Goal: Task Accomplishment & Management: Use online tool/utility

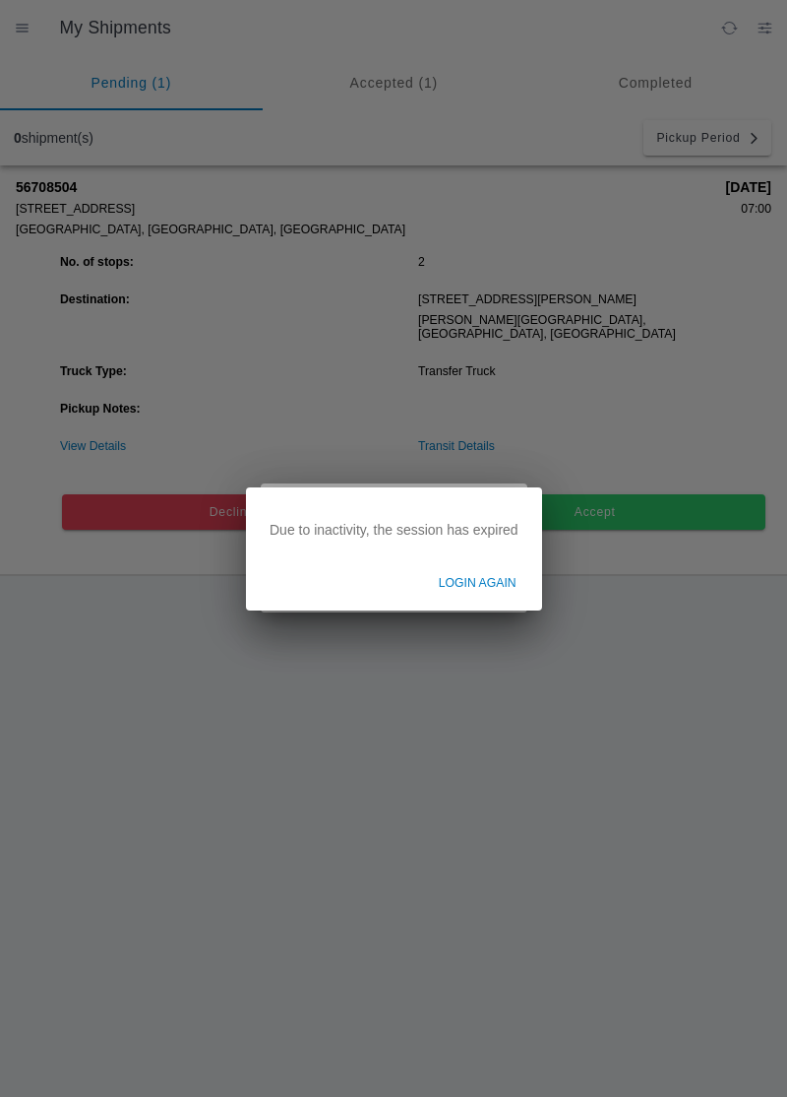
click at [447, 819] on ion-backdrop at bounding box center [393, 548] width 787 height 1097
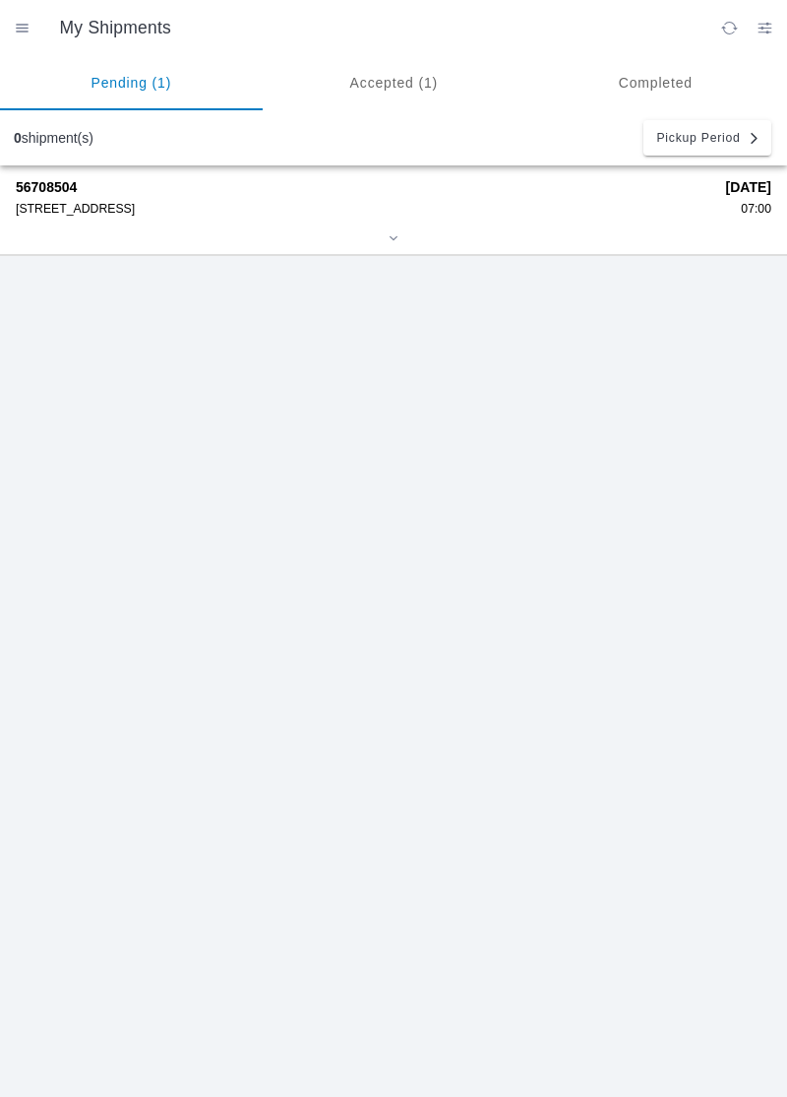
click at [61, 191] on strong "56708504" at bounding box center [364, 187] width 697 height 16
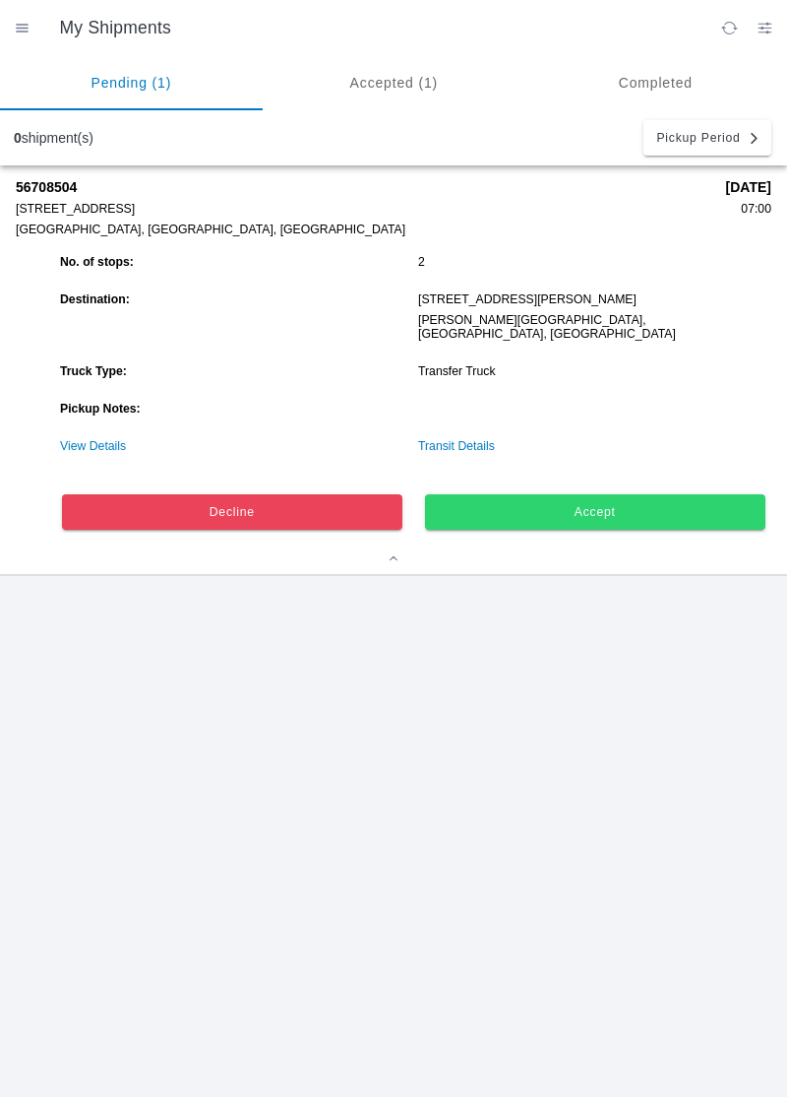
click at [520, 506] on span "Accept" at bounding box center [595, 512] width 314 height 12
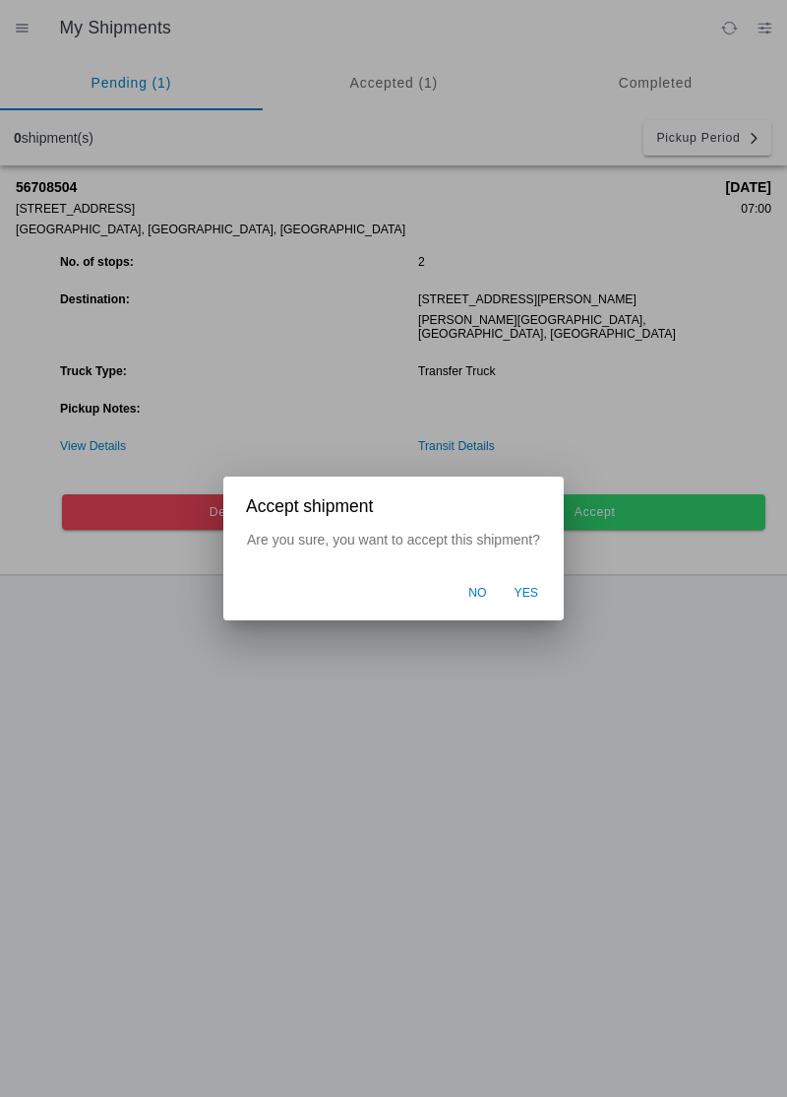
click at [519, 600] on span "Yes" at bounding box center [527, 594] width 25 height 18
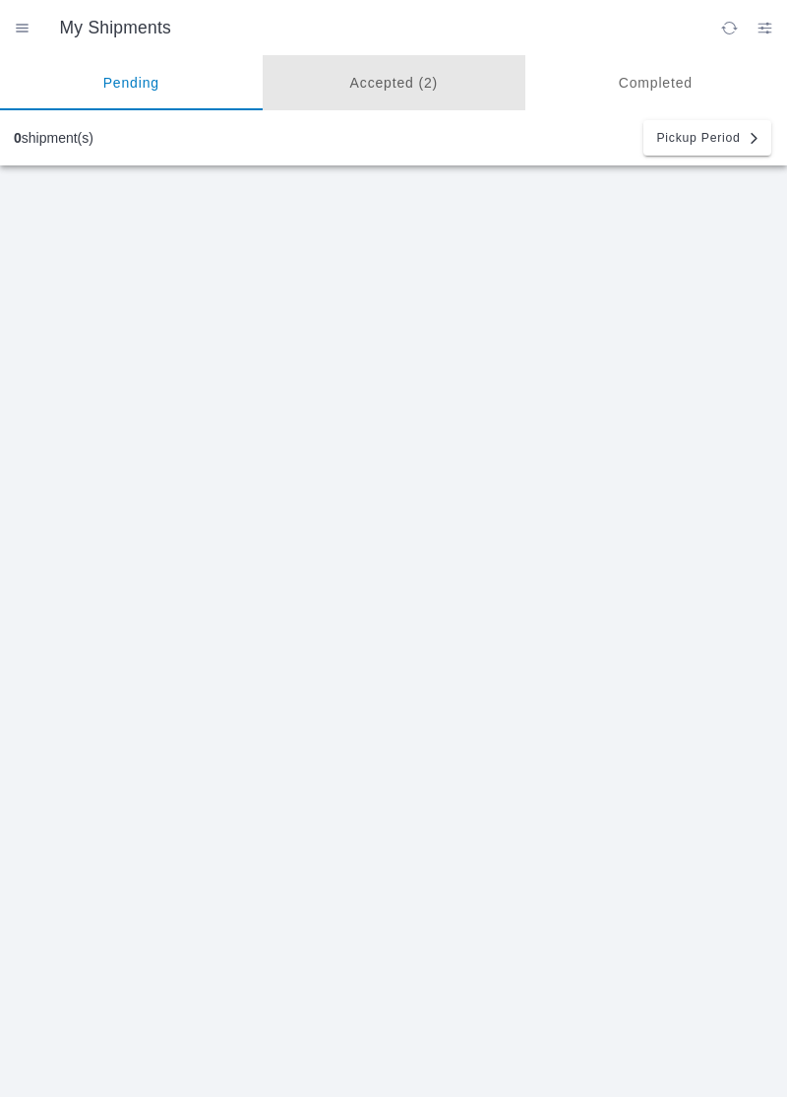
click at [263, 79] on ion-segment-button "Accepted (2)" at bounding box center [131, 82] width 263 height 55
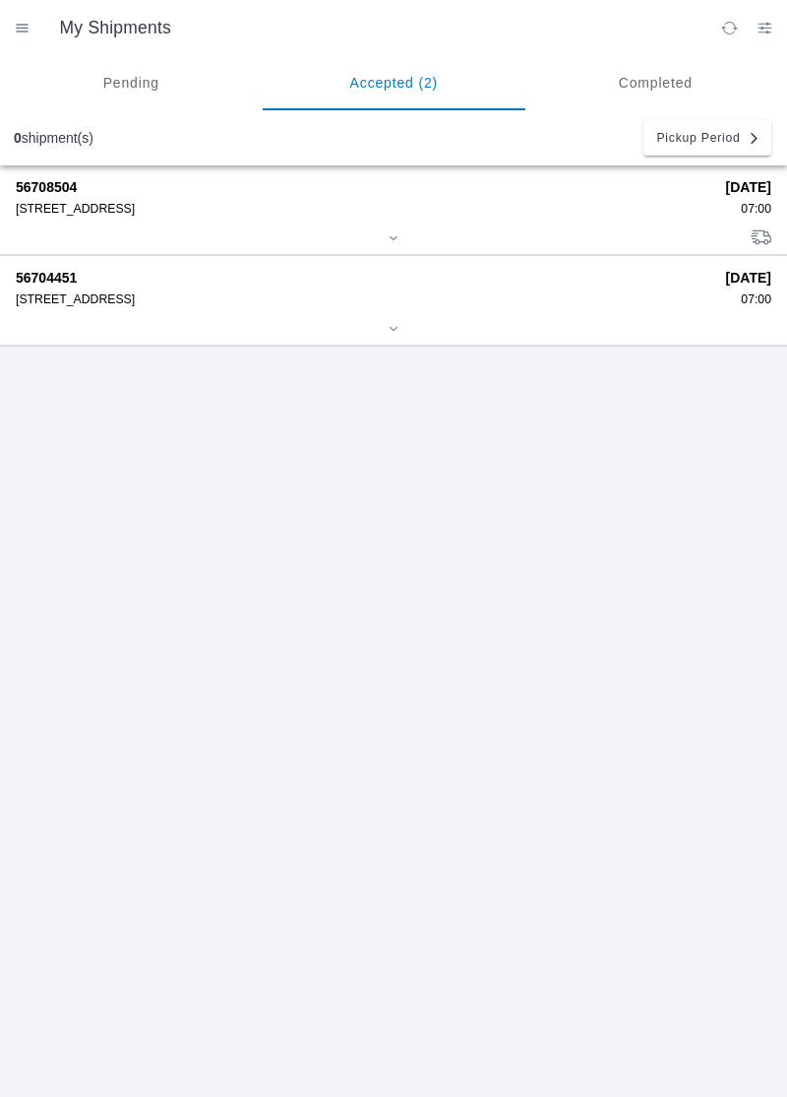
click at [595, 211] on div "[STREET_ADDRESS]" at bounding box center [364, 209] width 697 height 14
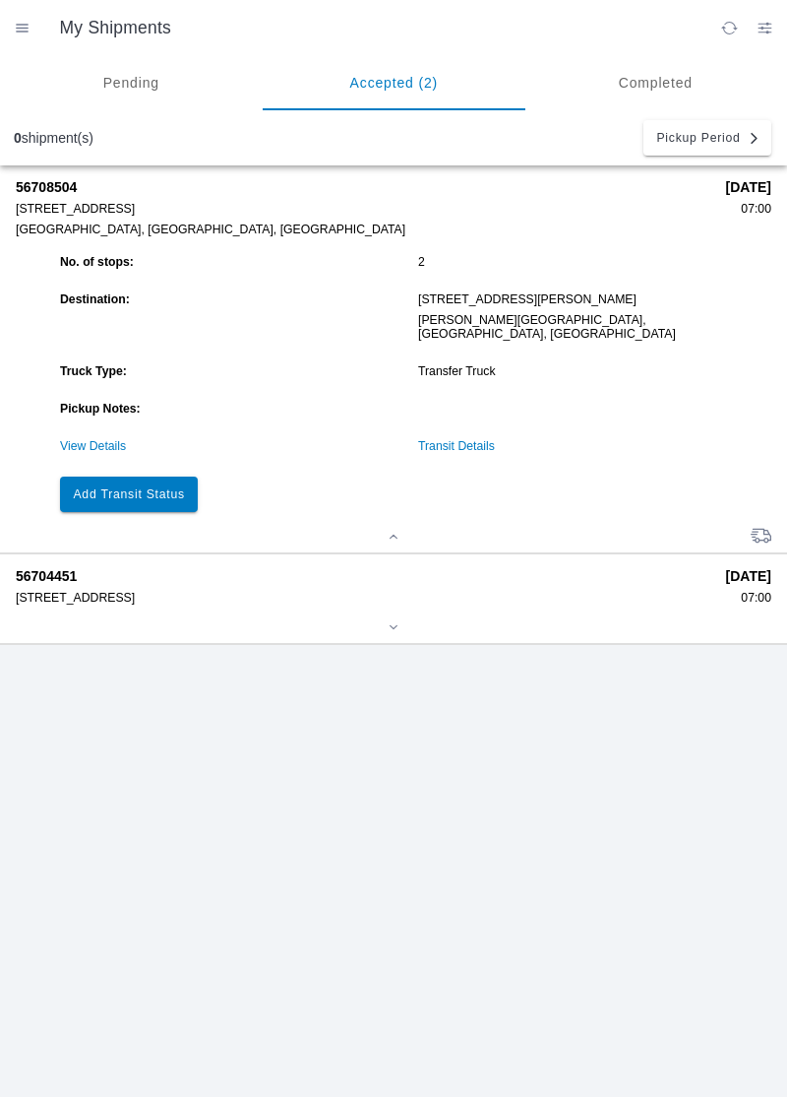
click at [0, 0] on slot "Add Transit Status" at bounding box center [0, 0] width 0 height 0
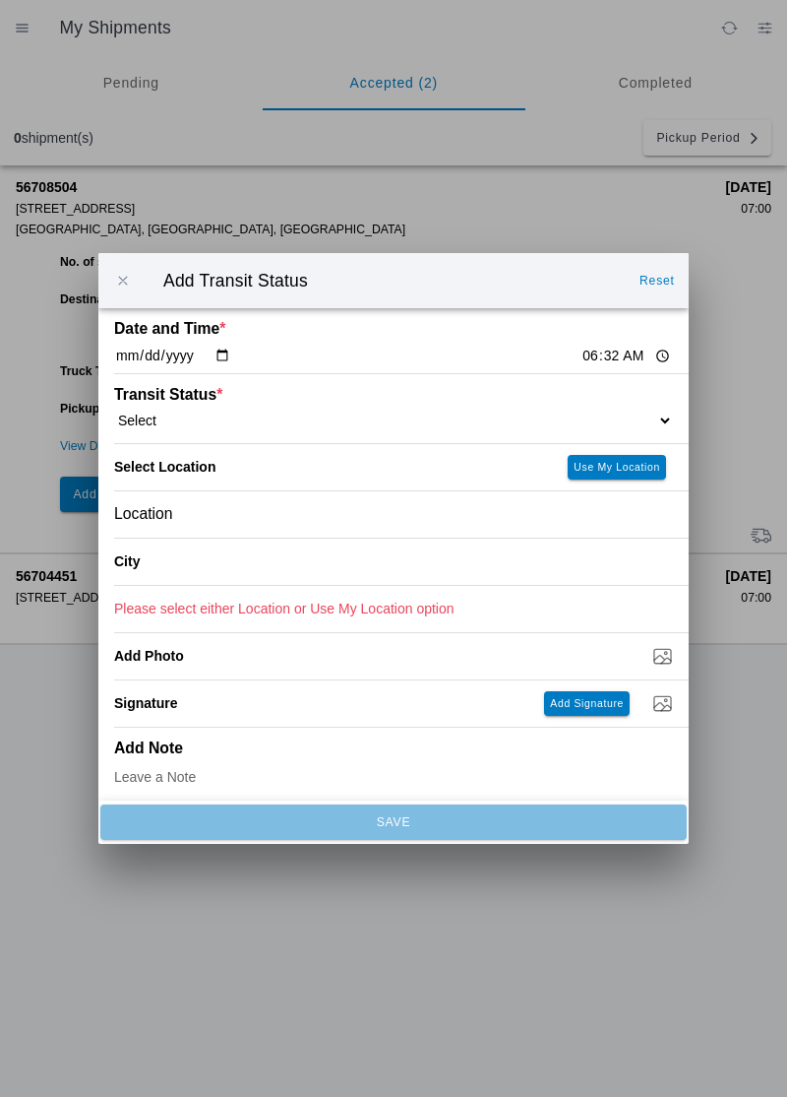
click at [581, 360] on input "06:32" at bounding box center [627, 356] width 93 height 21
type input "07:00"
click at [594, 415] on select "Select Arrive at Drop Off Arrive at Pickup Break Start Break Stop Depart Drop O…" at bounding box center [393, 420] width 559 height 18
select select "ARVPULOC"
click at [0, 0] on slot "Use My Location" at bounding box center [0, 0] width 0 height 0
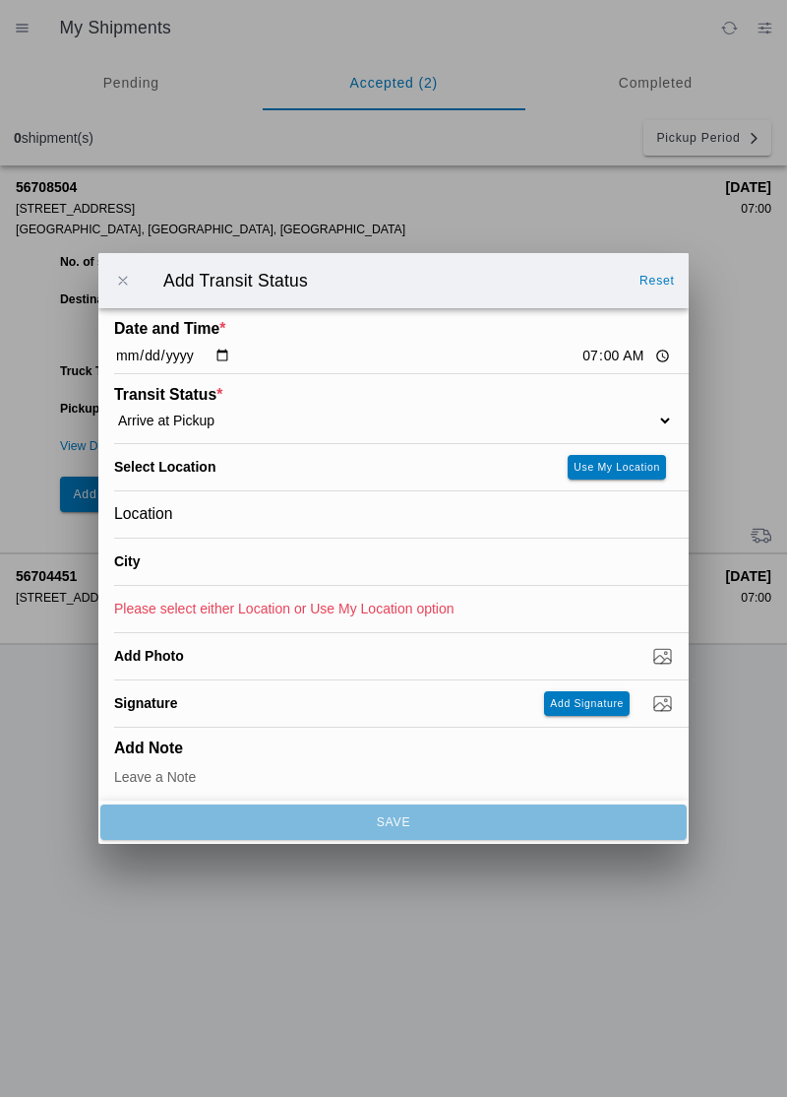
type input "[GEOGRAPHIC_DATA]"
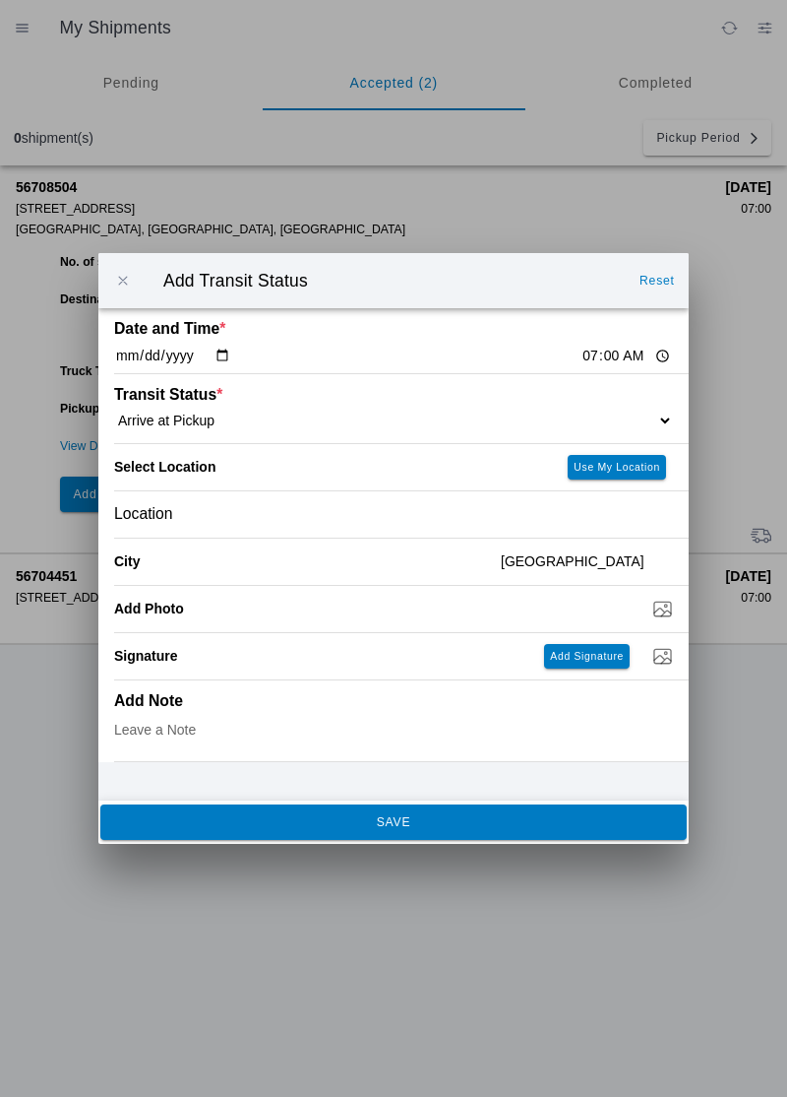
click at [474, 841] on ion-footer "SAVE" at bounding box center [393, 821] width 591 height 43
click at [512, 829] on button "SAVE" at bounding box center [393, 821] width 587 height 35
